Goal: Navigation & Orientation: Find specific page/section

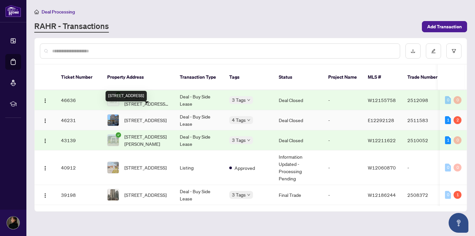
click at [156, 117] on span "[STREET_ADDRESS]" at bounding box center [145, 120] width 42 height 7
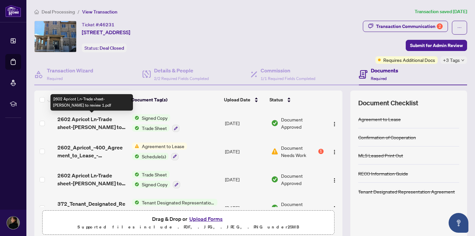
click at [110, 122] on span "2602 Apricot Ln-Trade sheet-[PERSON_NAME] to review 1.pdf" at bounding box center [91, 123] width 69 height 16
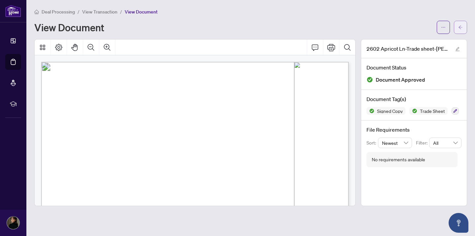
click at [464, 31] on button "button" at bounding box center [460, 27] width 13 height 13
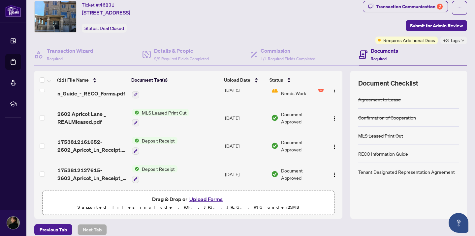
scroll to position [25, 0]
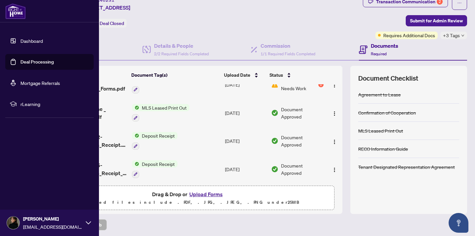
click at [21, 42] on link "Dashboard" at bounding box center [31, 41] width 22 height 6
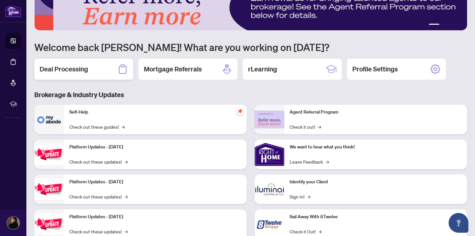
click at [118, 71] on icon at bounding box center [122, 69] width 11 height 11
